Goal: Check status

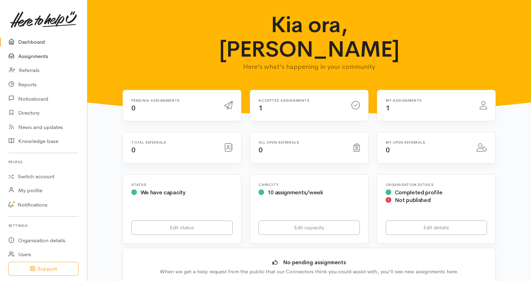
click at [39, 59] on link "Assignments" at bounding box center [43, 56] width 87 height 14
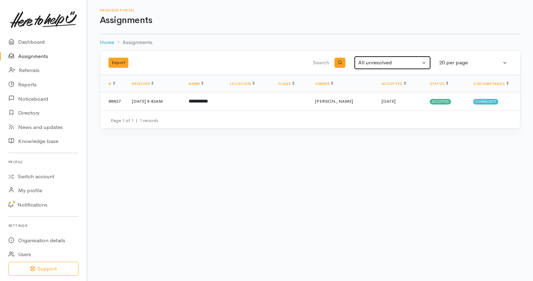
click at [422, 62] on button "All unresolved" at bounding box center [392, 63] width 77 height 14
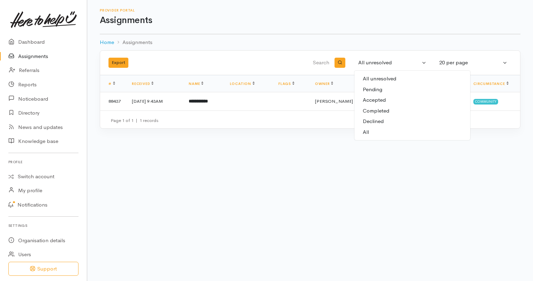
click at [406, 110] on link "Completed" at bounding box center [413, 110] width 116 height 11
select select "Completed"
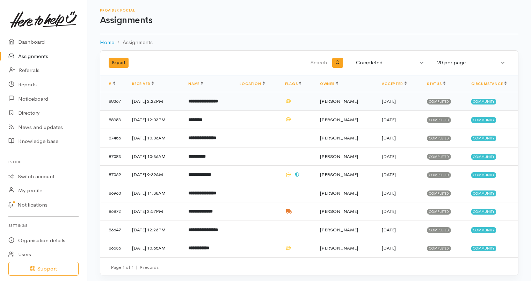
click at [218, 103] on b "**********" at bounding box center [203, 101] width 30 height 5
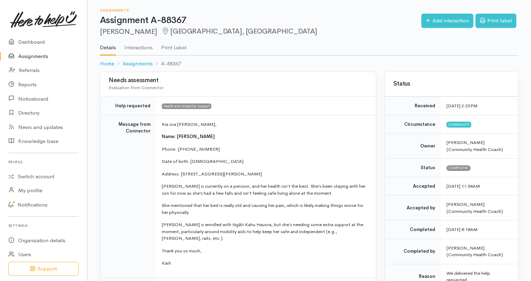
click at [45, 54] on link "Assignments" at bounding box center [43, 56] width 87 height 14
